Goal: Task Accomplishment & Management: Manage account settings

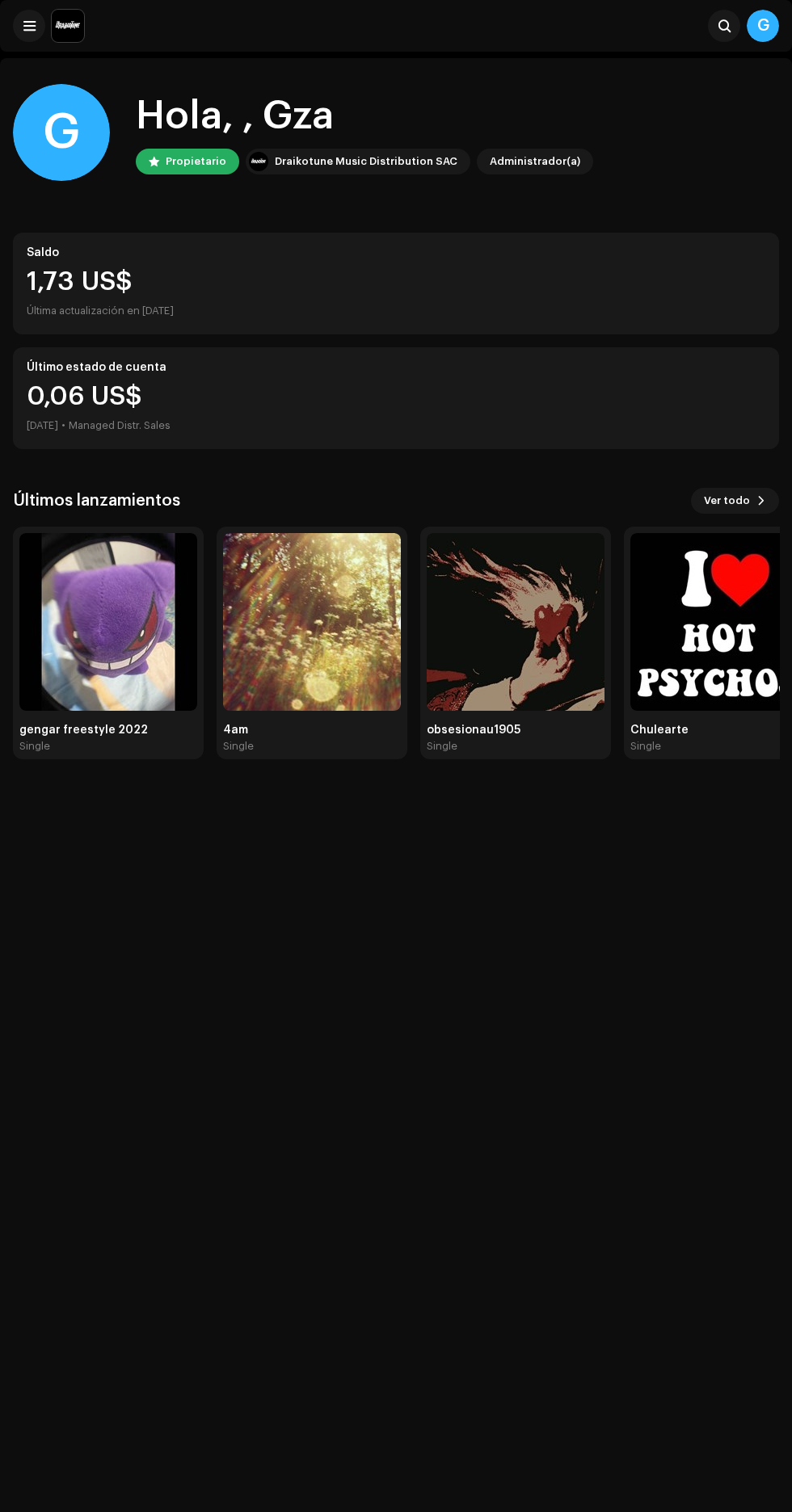
click at [329, 675] on img at bounding box center [311, 622] width 178 height 178
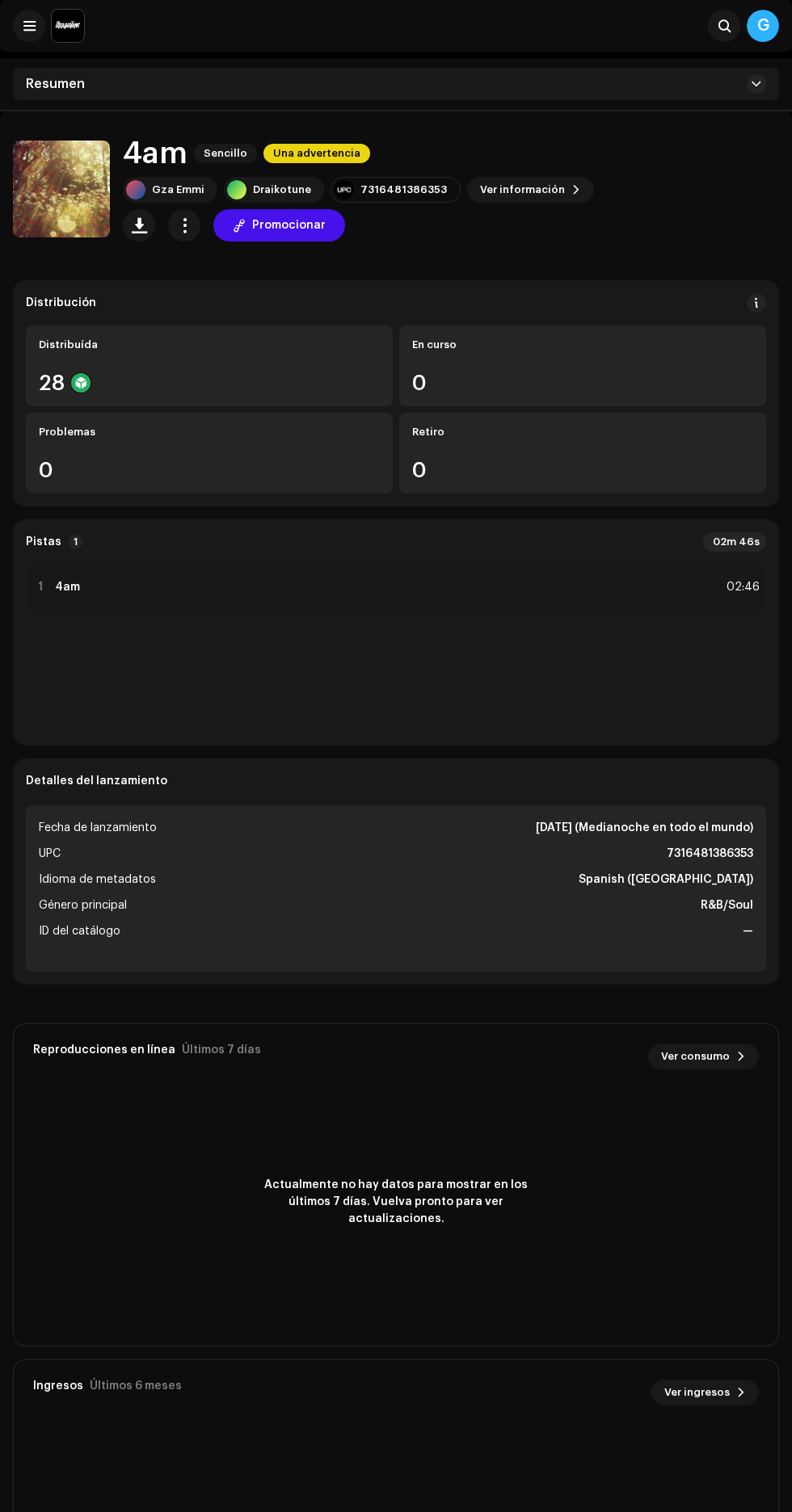
click at [184, 225] on span "button" at bounding box center [185, 225] width 15 height 13
click at [261, 298] on div "Editar" at bounding box center [256, 297] width 150 height 13
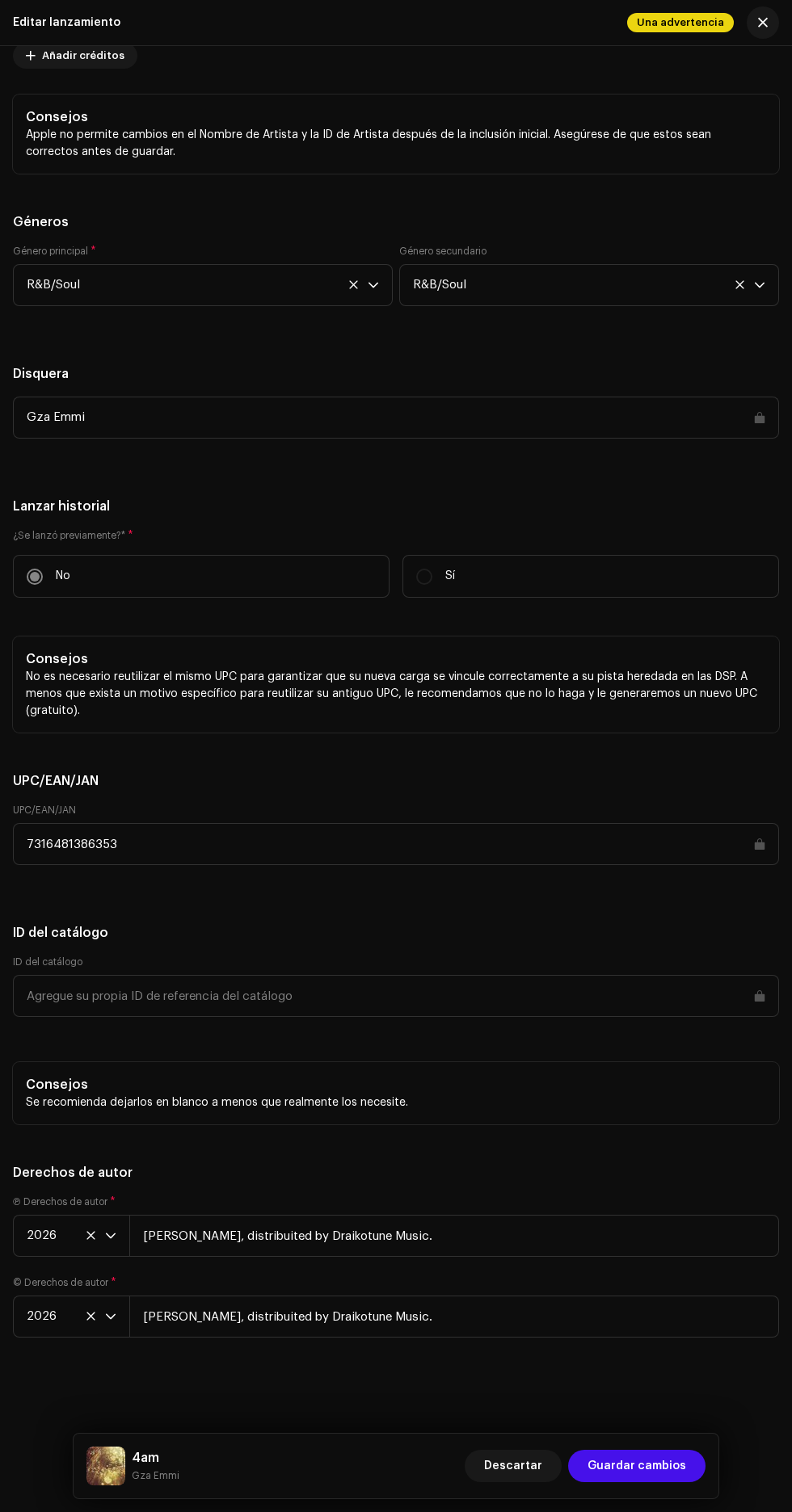
scroll to position [3997, 0]
click at [657, 1460] on span "Guardar cambios" at bounding box center [636, 1466] width 99 height 33
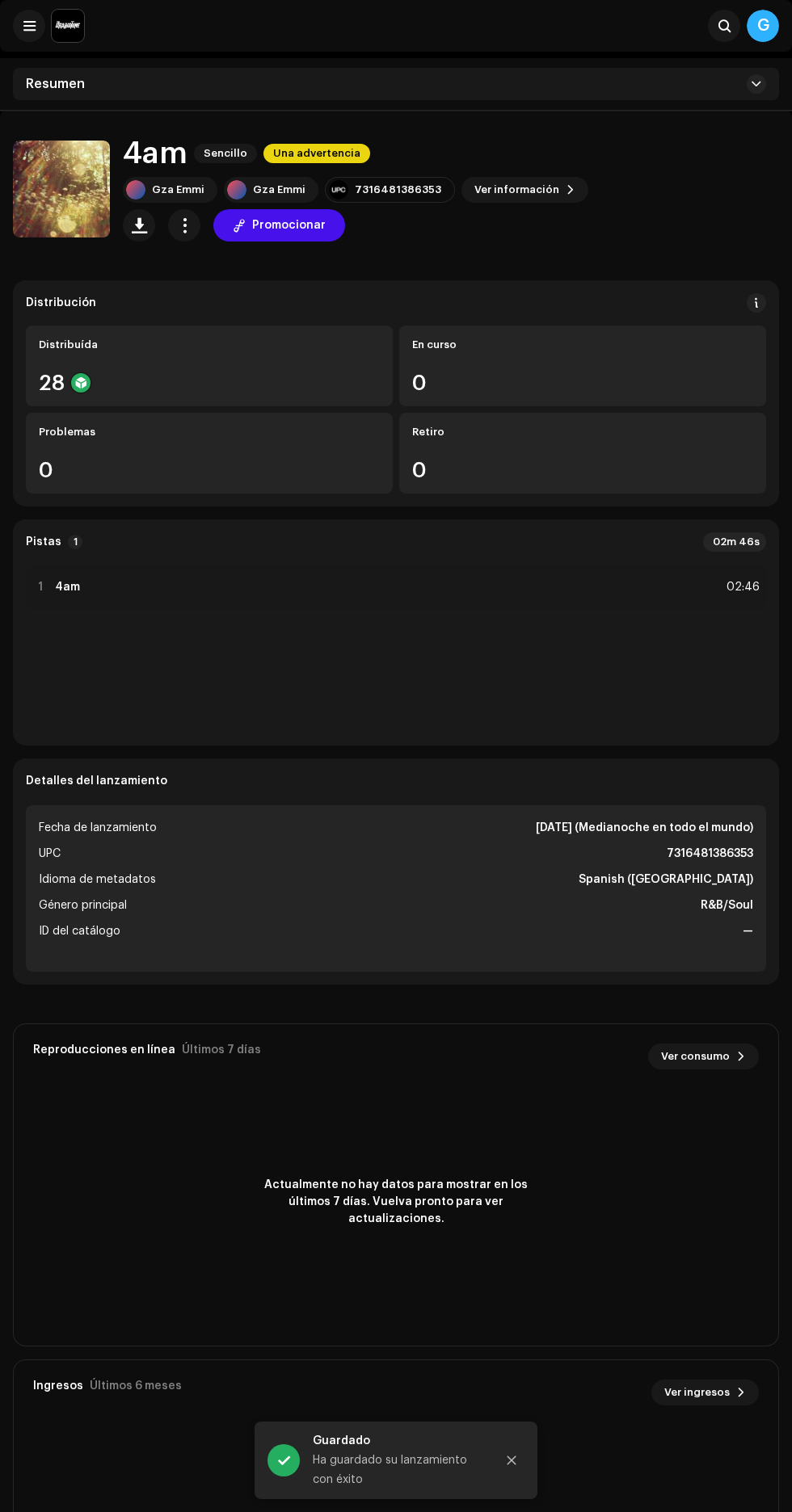
click at [184, 225] on span "button" at bounding box center [185, 225] width 15 height 13
click at [251, 303] on div "Editar" at bounding box center [256, 297] width 150 height 13
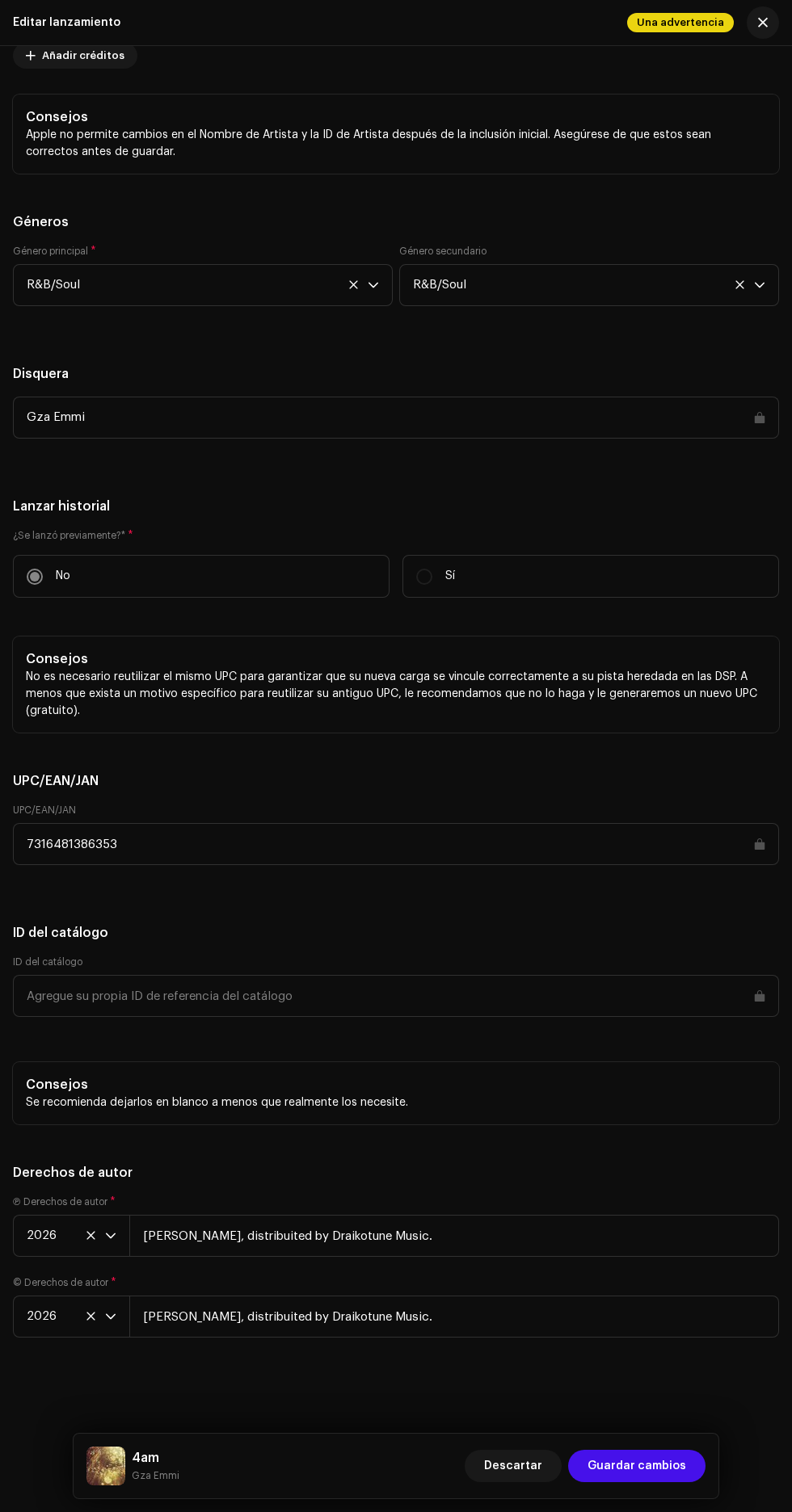
scroll to position [3997, 0]
click at [652, 1468] on span "Guardar cambios" at bounding box center [636, 1466] width 99 height 33
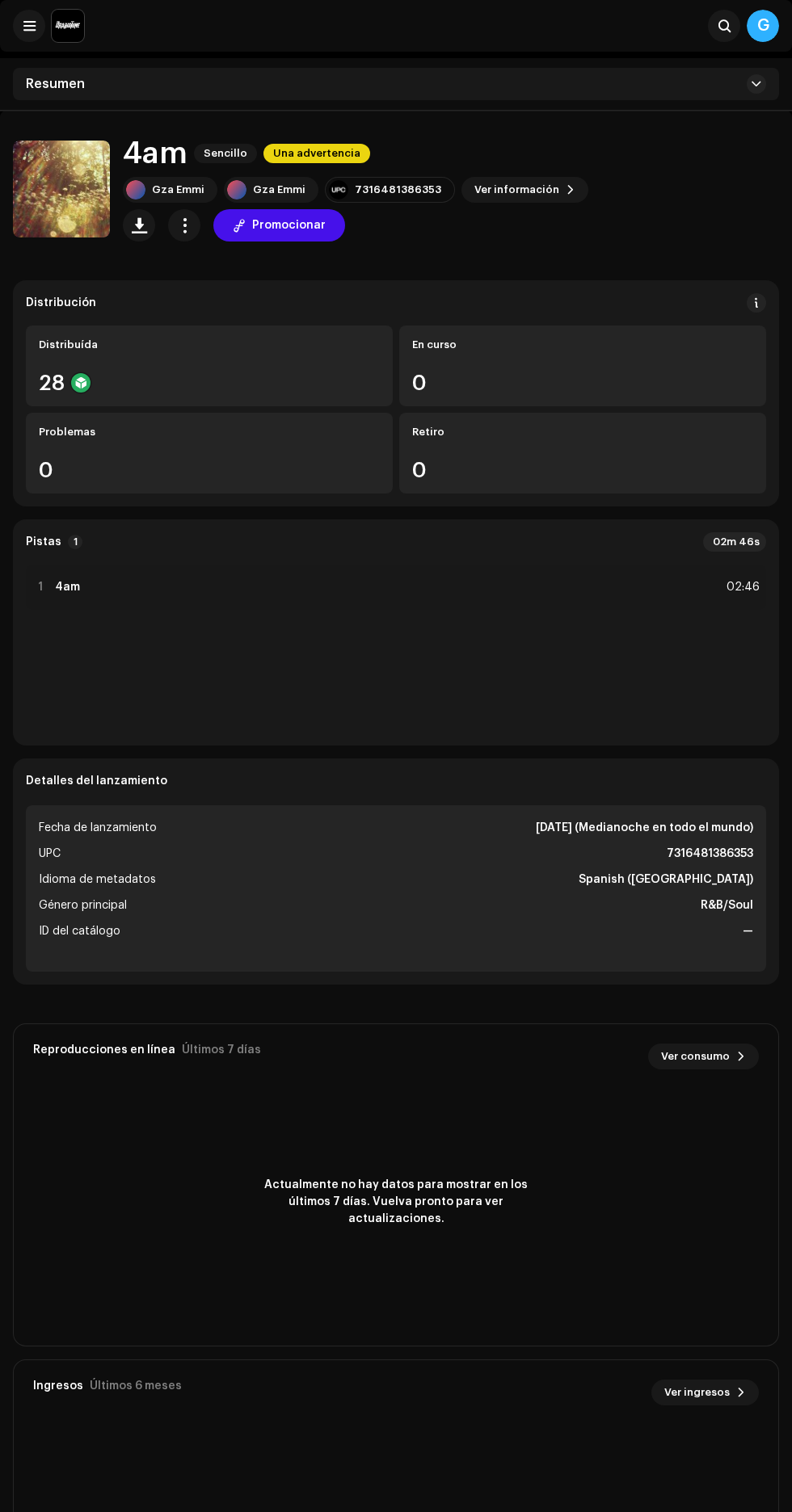
click at [183, 225] on span "button" at bounding box center [185, 225] width 15 height 13
click at [187, 344] on div "Distribuir" at bounding box center [257, 329] width 163 height 33
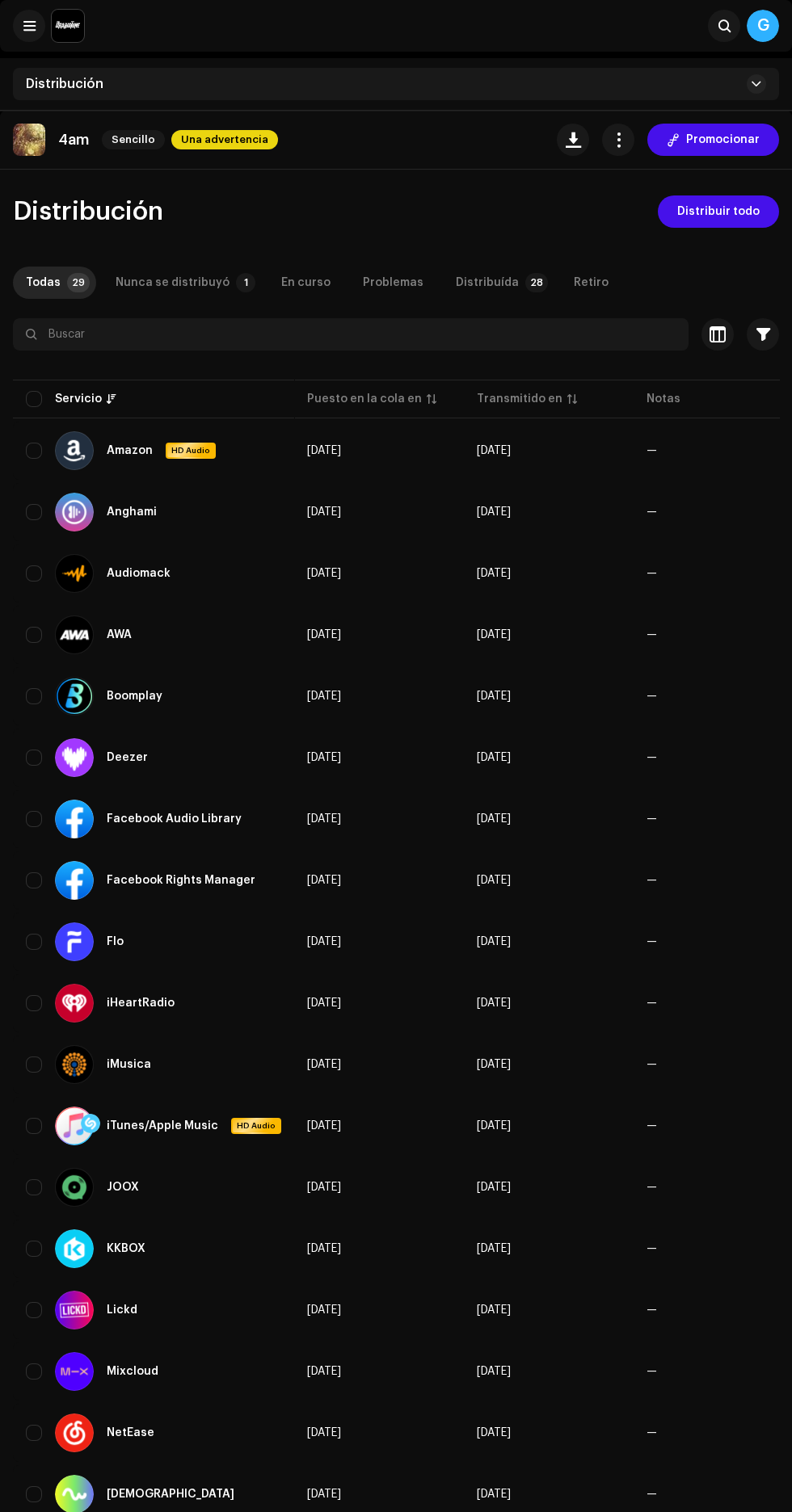
click at [702, 214] on span "Distribuir todo" at bounding box center [718, 212] width 83 height 33
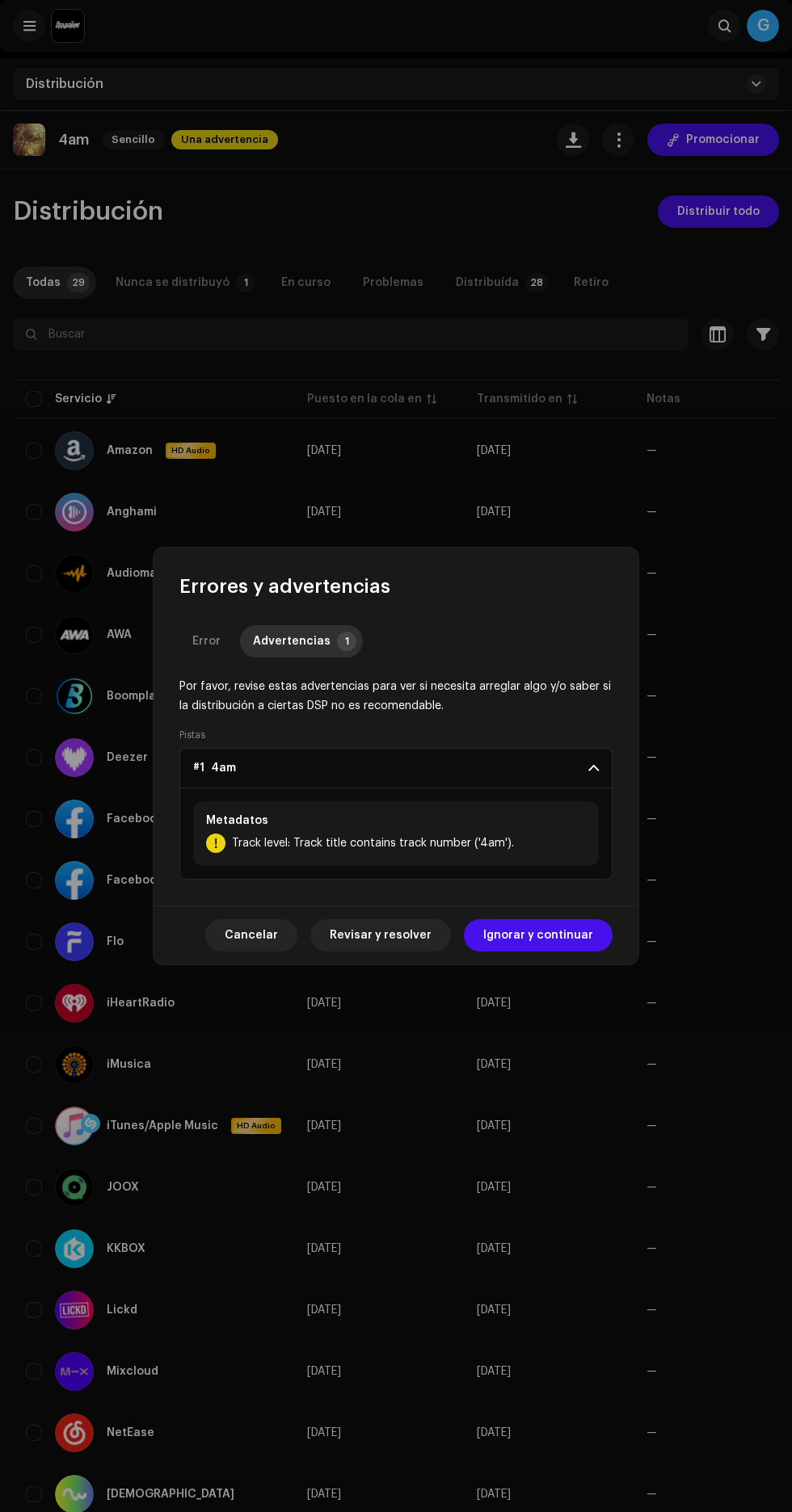
click at [526, 937] on span "Ignorar y continuar" at bounding box center [538, 936] width 110 height 33
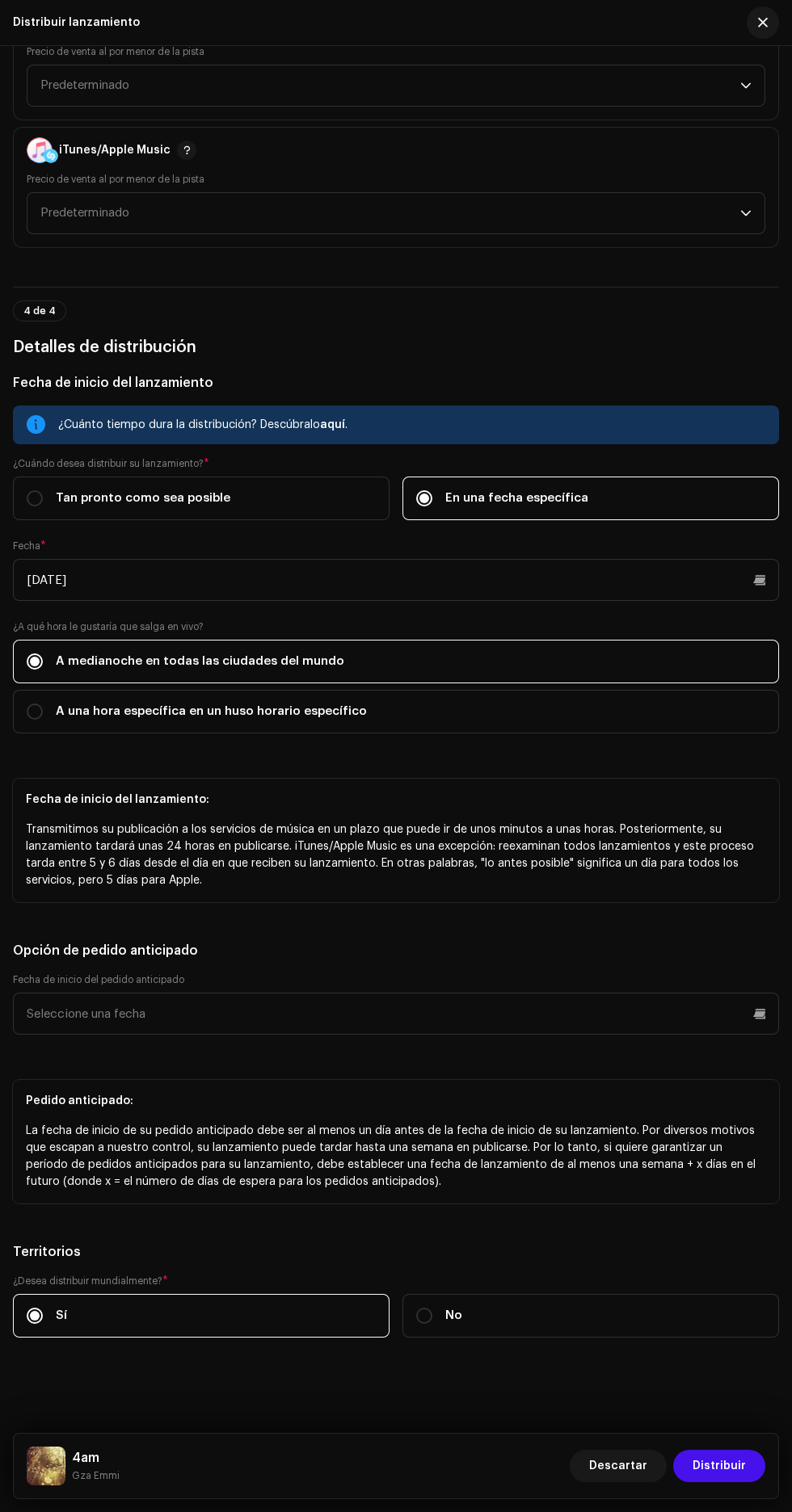
scroll to position [2819, 0]
click at [141, 559] on input "[DATE]" at bounding box center [396, 580] width 766 height 42
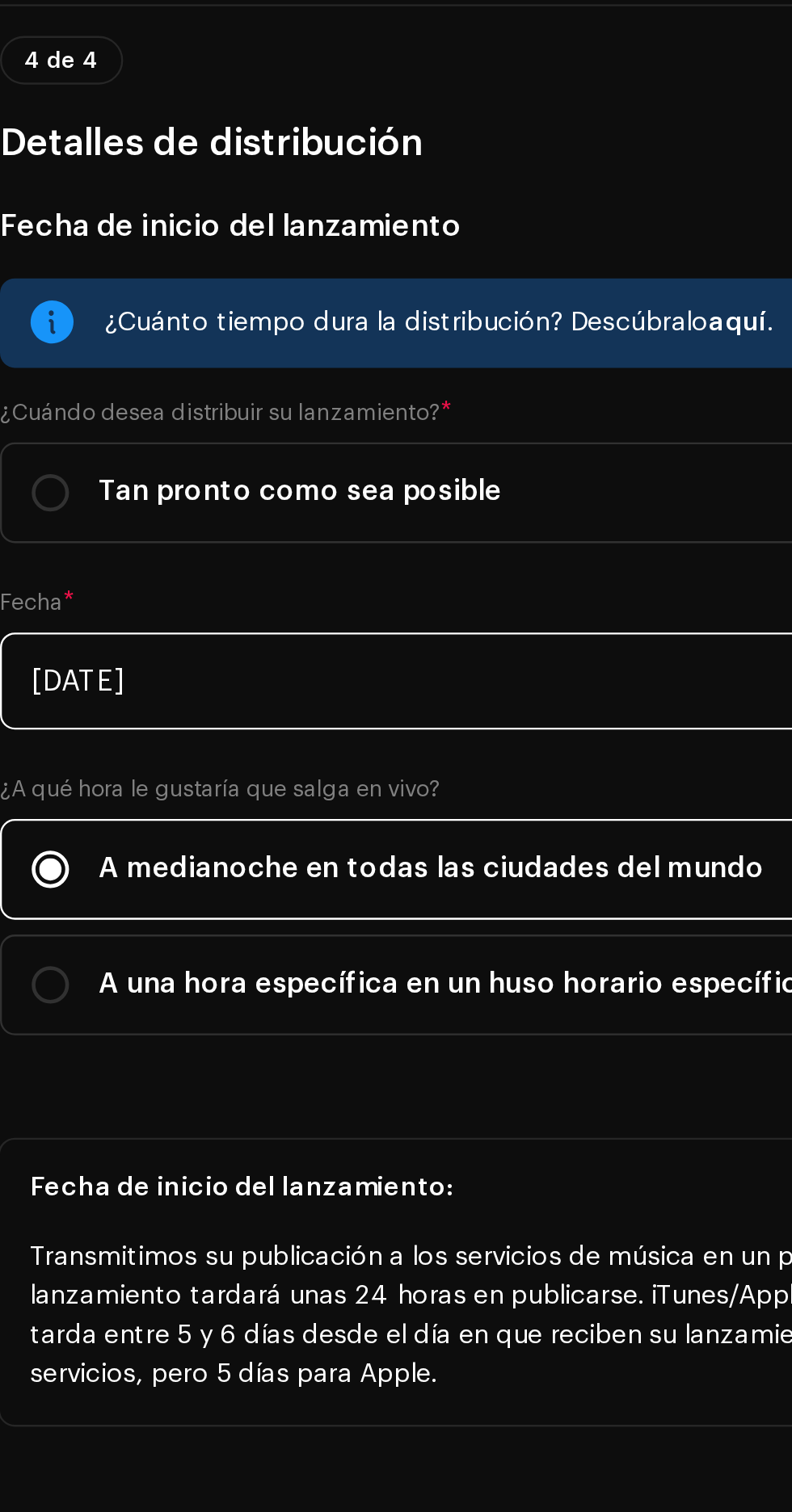
click at [100, 559] on input "[DATE]" at bounding box center [396, 580] width 766 height 42
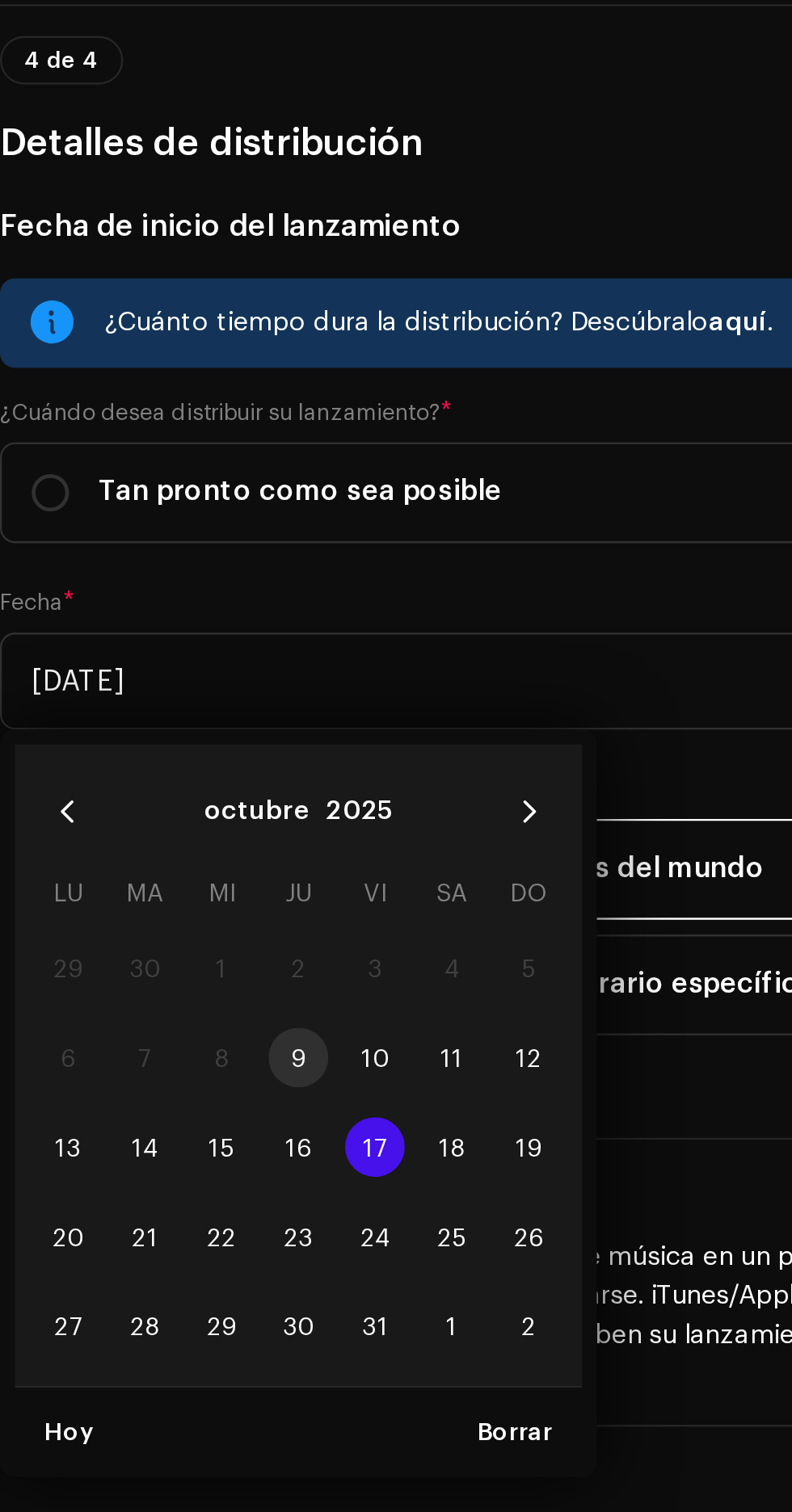
click at [206, 808] on span "25" at bounding box center [208, 821] width 26 height 26
type input "[DATE]"
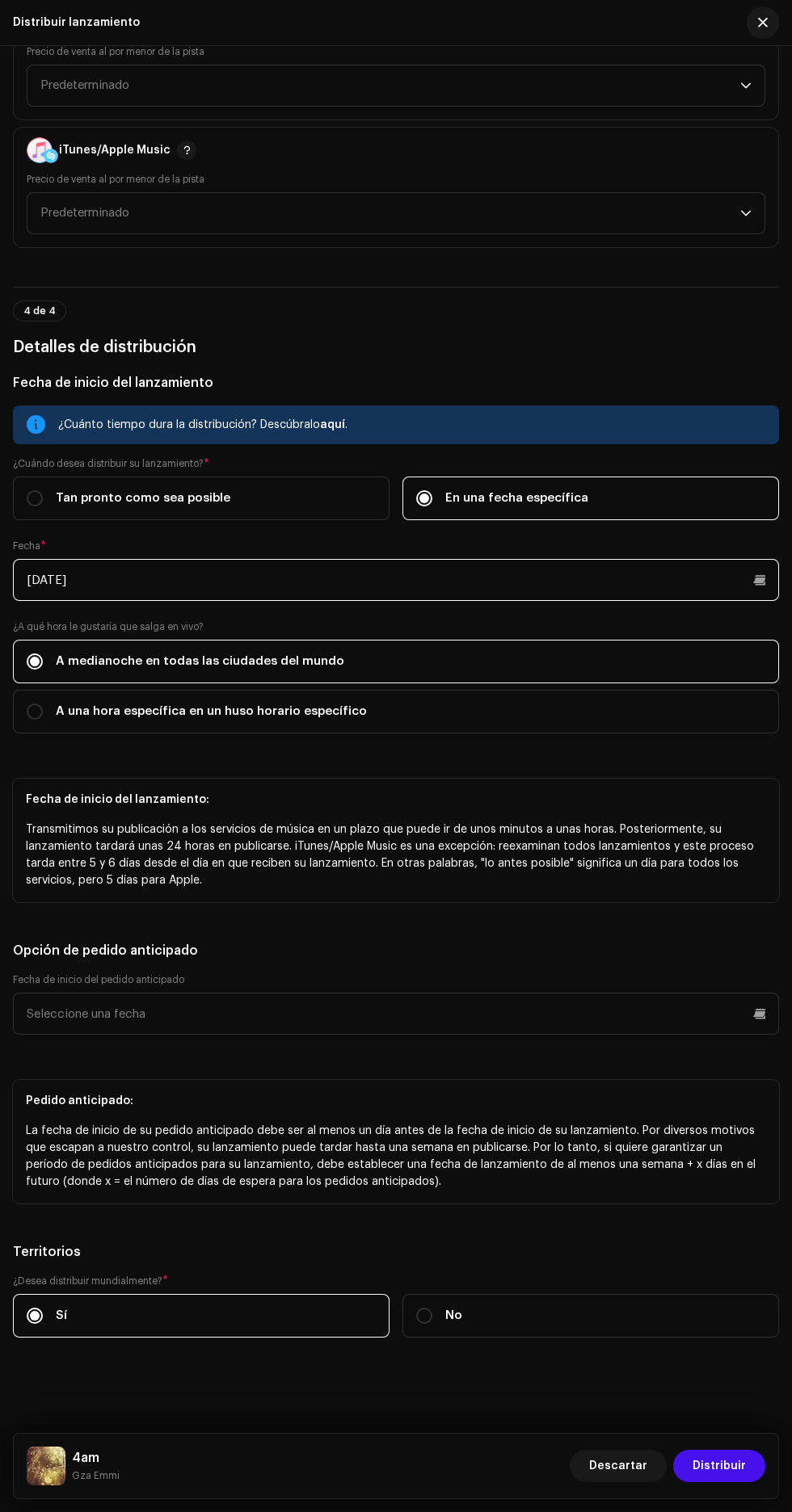
scroll to position [2800, 0]
click at [699, 1472] on span "Distribuir" at bounding box center [719, 1466] width 53 height 33
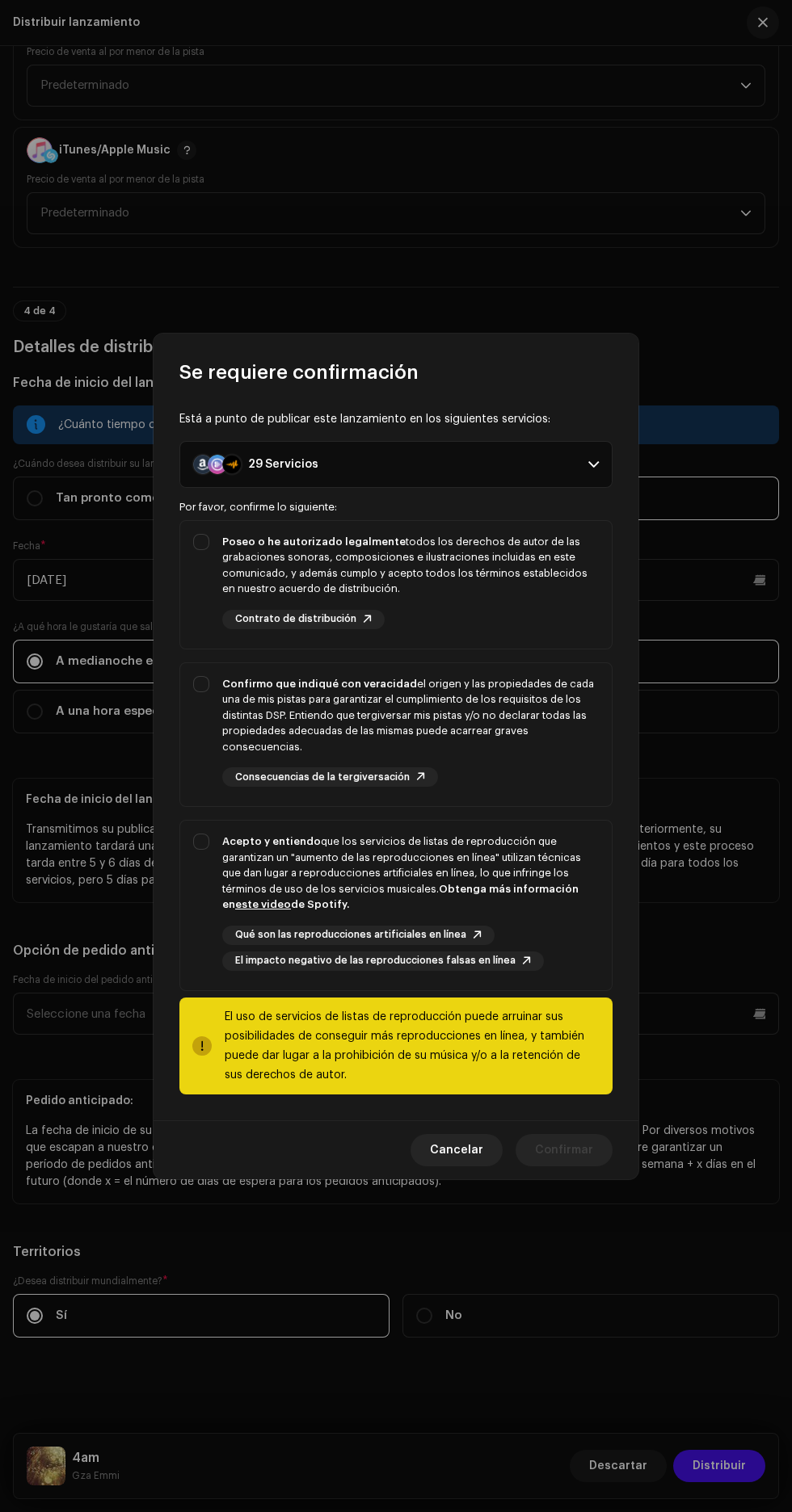
click at [193, 562] on div "Poseo o he autorizado legalmente todos los derechos de autor de las grabaciones…" at bounding box center [396, 581] width 432 height 121
checkbox input "true"
click at [187, 711] on div "Confirmo que indiqué con veracidad el origen y las propiedades de cada una de m…" at bounding box center [396, 732] width 432 height 138
checkbox input "true"
click at [190, 870] on div "Acepto y entiendo que los servicios de listas de reproducción que garantizan un…" at bounding box center [396, 902] width 432 height 163
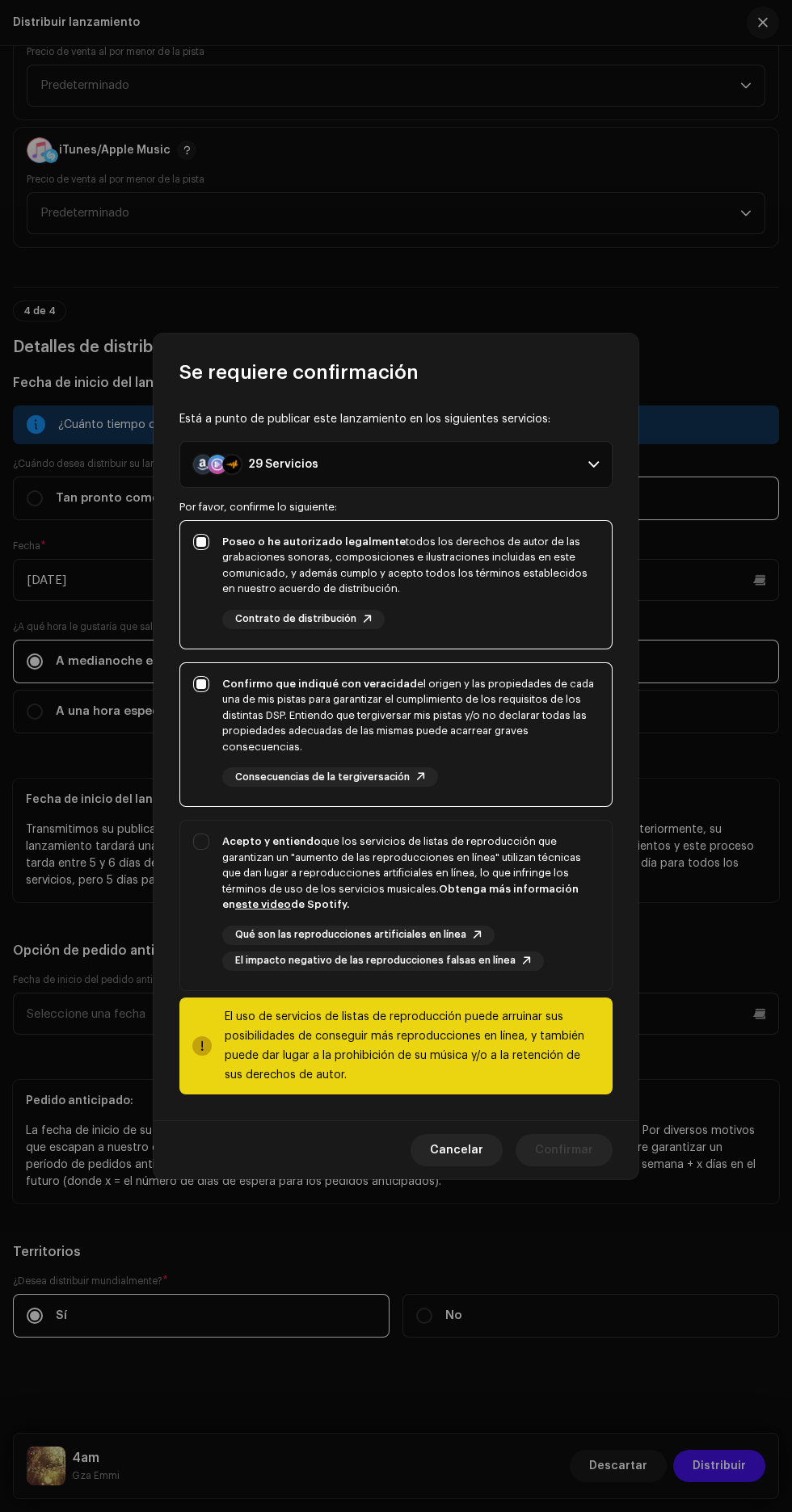
checkbox input "true"
click at [556, 1152] on span "Confirmar" at bounding box center [564, 1151] width 58 height 33
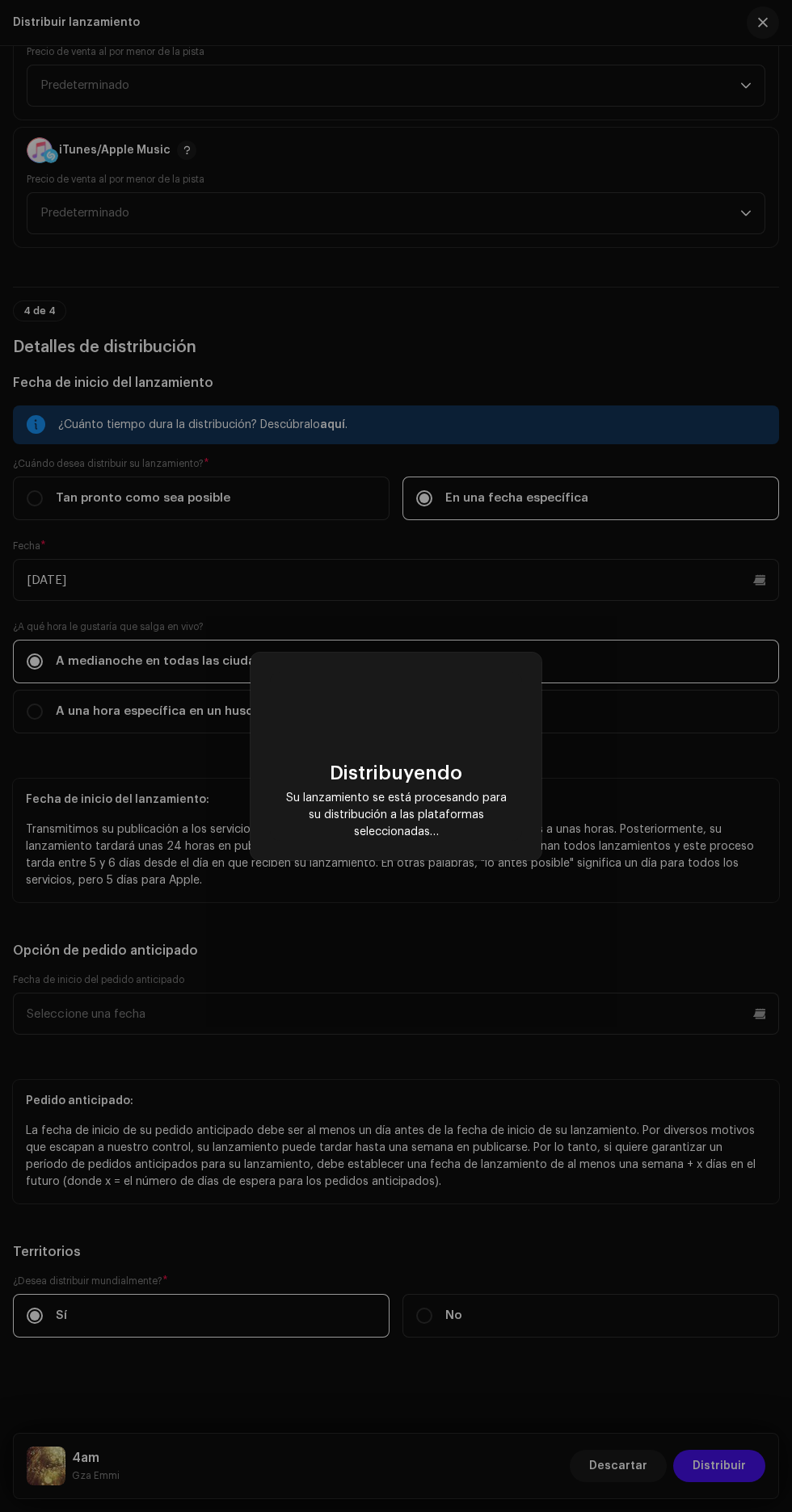
scroll to position [0, 0]
